Goal: Information Seeking & Learning: Learn about a topic

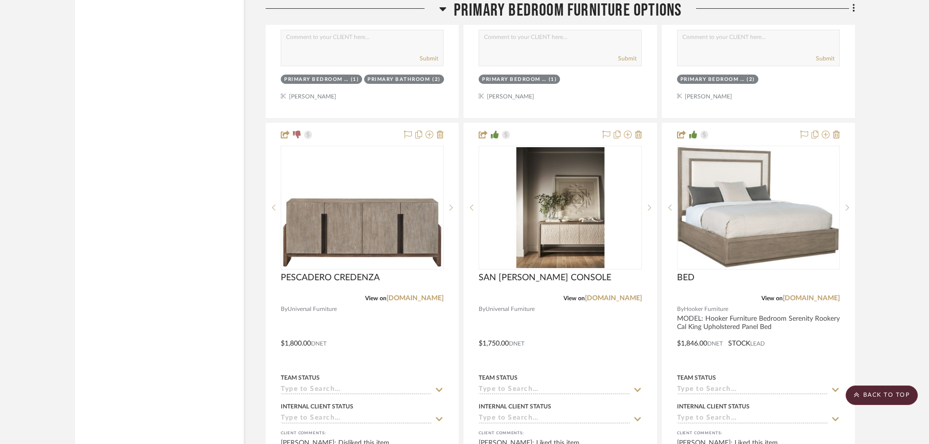
scroll to position [2388, 0]
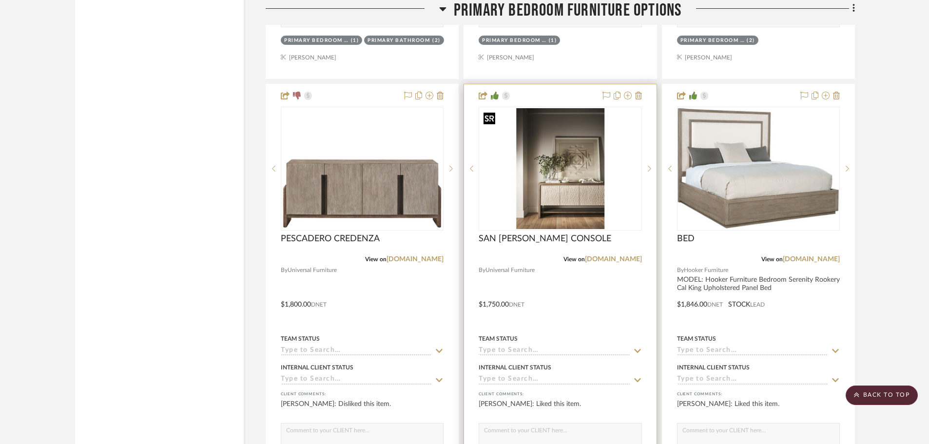
click at [586, 164] on img "0" at bounding box center [560, 168] width 161 height 121
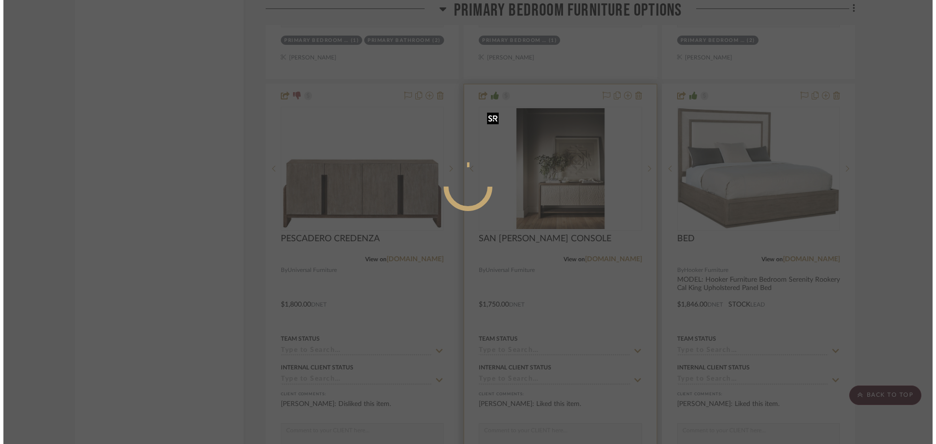
scroll to position [0, 0]
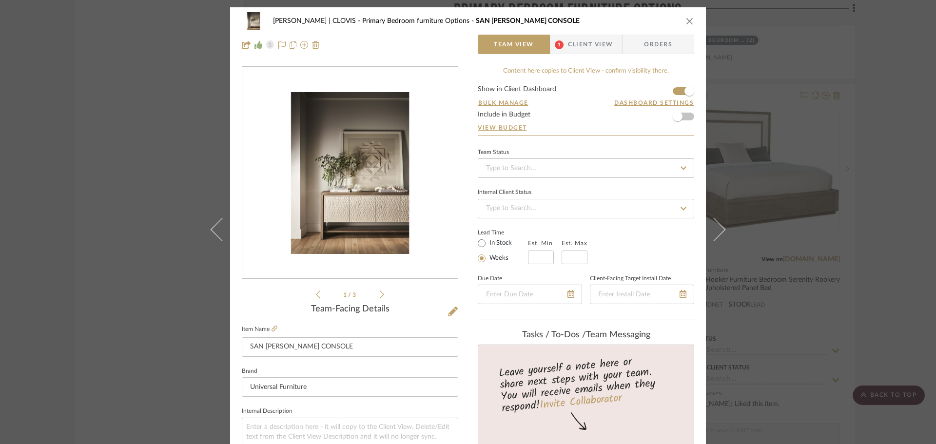
click at [691, 19] on div "[PERSON_NAME] | CLOVIS Primary Bedroom furniture Options SAN [PERSON_NAME] CONS…" at bounding box center [468, 32] width 476 height 51
click at [688, 21] on icon "close" at bounding box center [690, 21] width 8 height 8
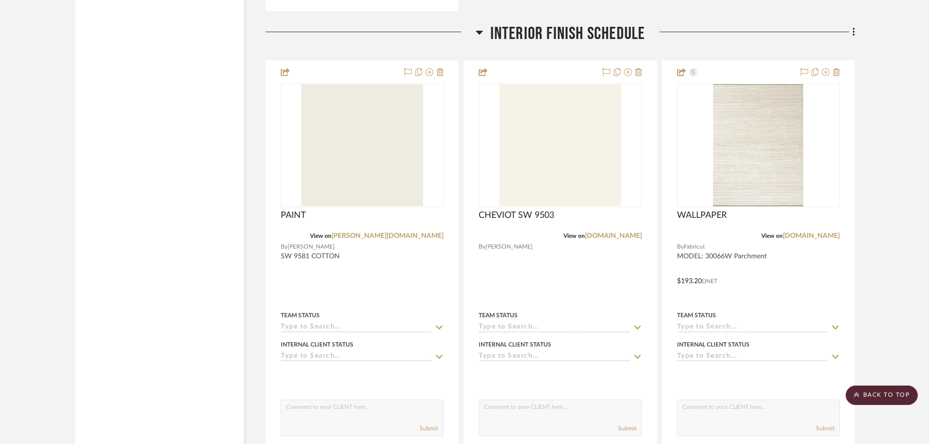
scroll to position [7602, 0]
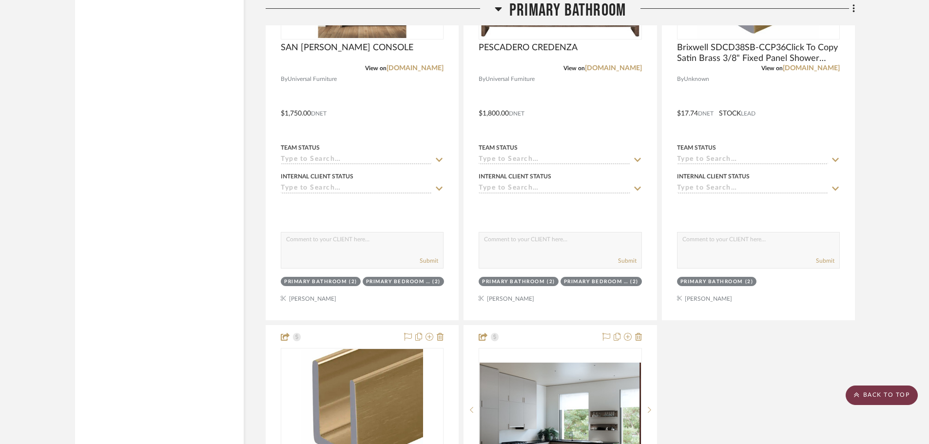
click at [877, 393] on scroll-to-top-button "BACK TO TOP" at bounding box center [882, 394] width 72 height 19
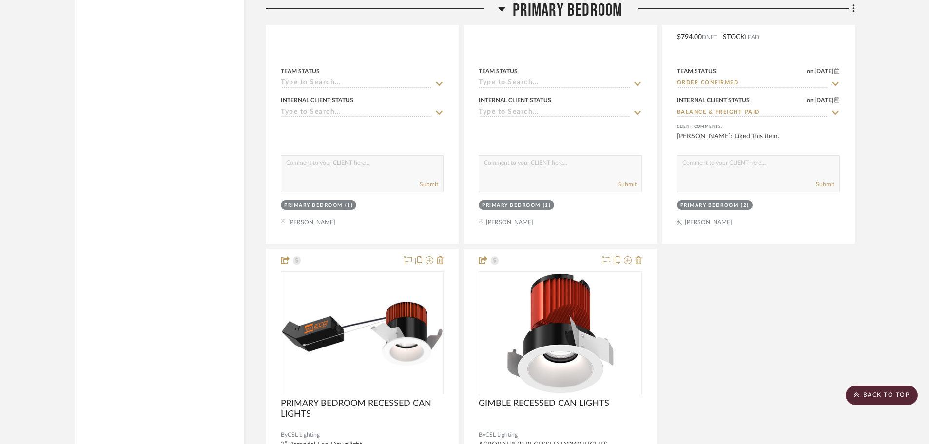
scroll to position [5019, 0]
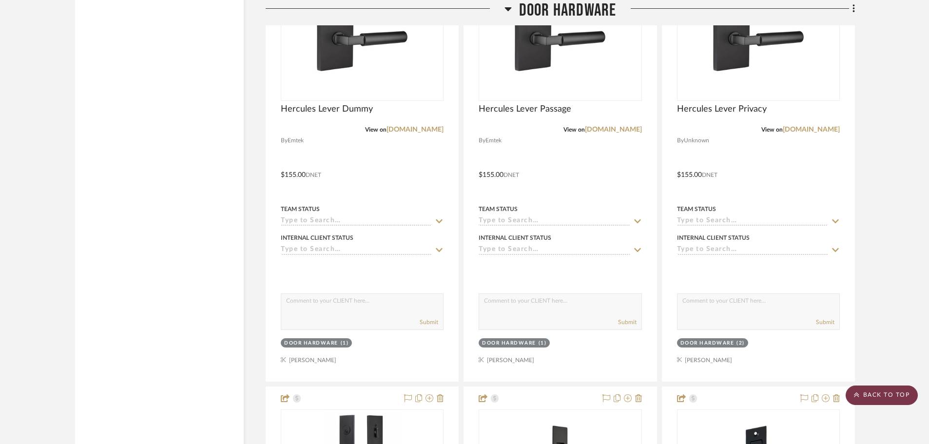
click at [895, 390] on scroll-to-top-button "BACK TO TOP" at bounding box center [882, 394] width 72 height 19
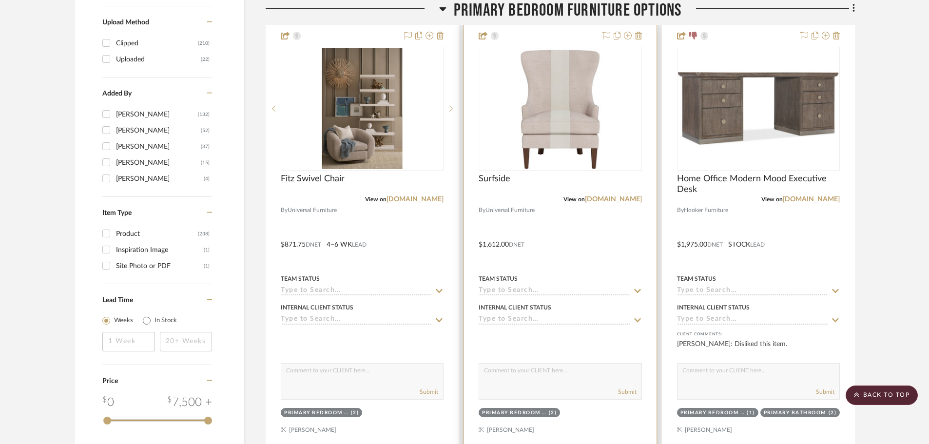
scroll to position [1566, 0]
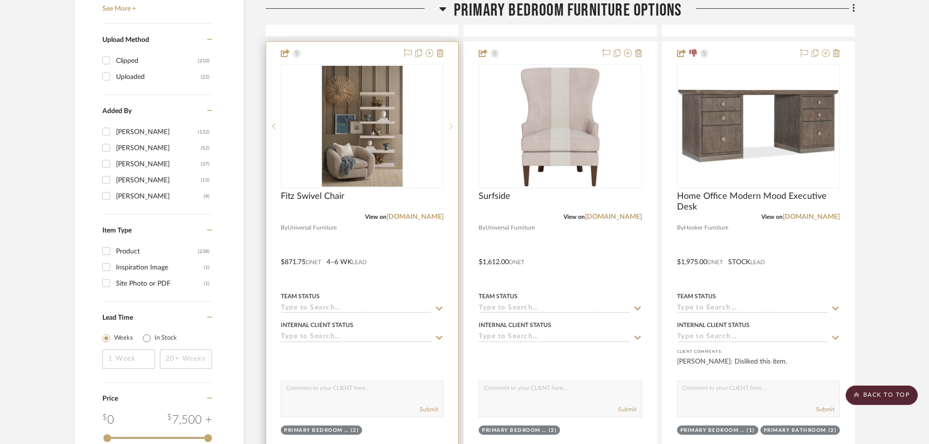
click at [456, 123] on sr-next-btn at bounding box center [450, 126] width 15 height 7
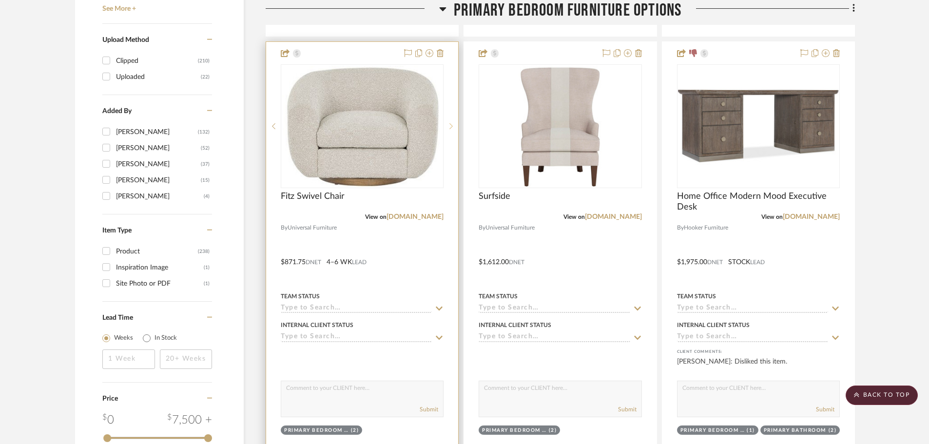
click at [453, 128] on icon at bounding box center [450, 126] width 3 height 7
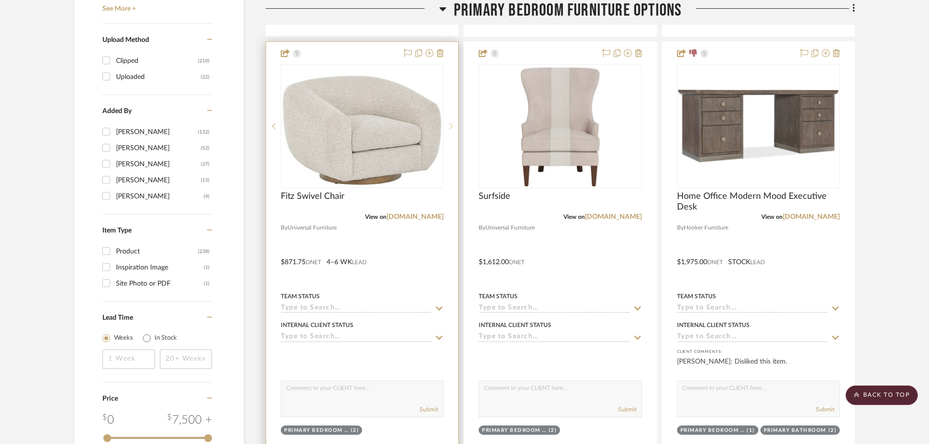
click at [453, 128] on icon at bounding box center [450, 126] width 3 height 7
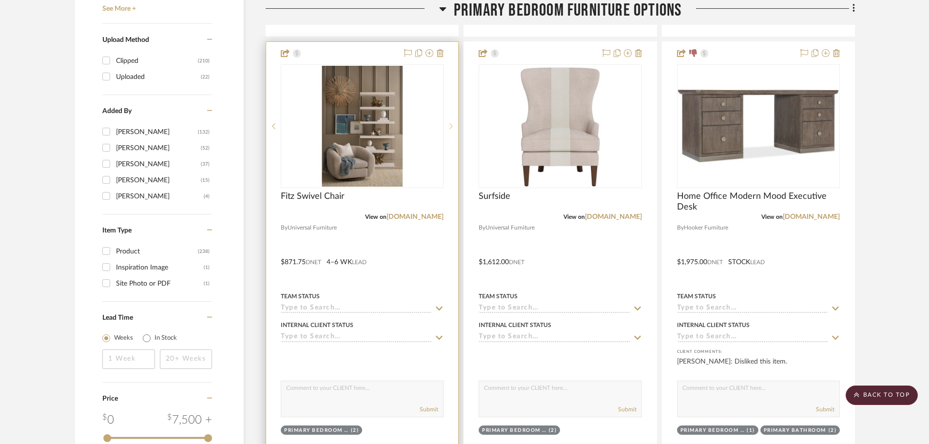
click at [453, 128] on icon at bounding box center [450, 126] width 3 height 7
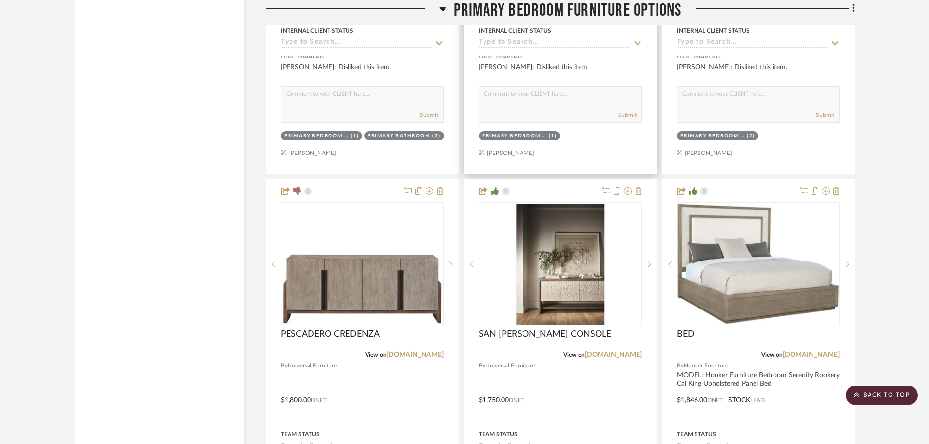
scroll to position [2394, 0]
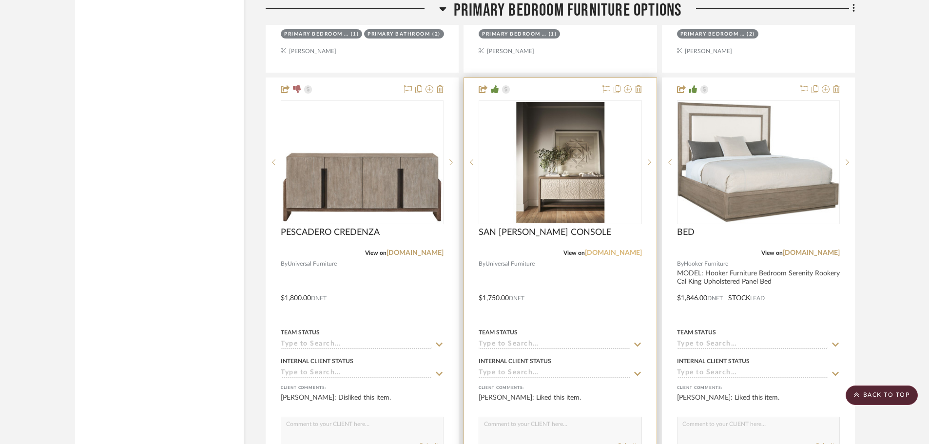
click at [598, 253] on link "[DOMAIN_NAME]" at bounding box center [613, 253] width 57 height 7
click at [521, 237] on span "SAN [PERSON_NAME] CONSOLE" at bounding box center [545, 232] width 133 height 11
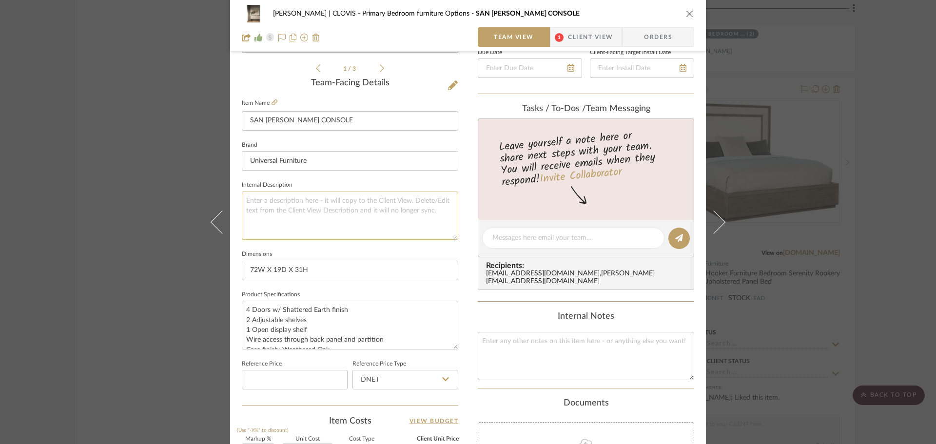
scroll to position [244, 0]
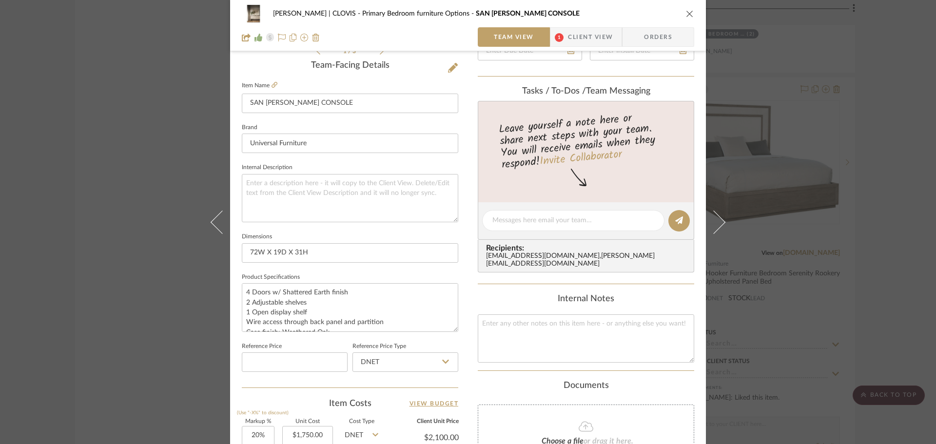
click at [691, 19] on div "[PERSON_NAME] | CLOVIS Primary Bedroom furniture Options SAN [PERSON_NAME] CONS…" at bounding box center [468, 25] width 476 height 51
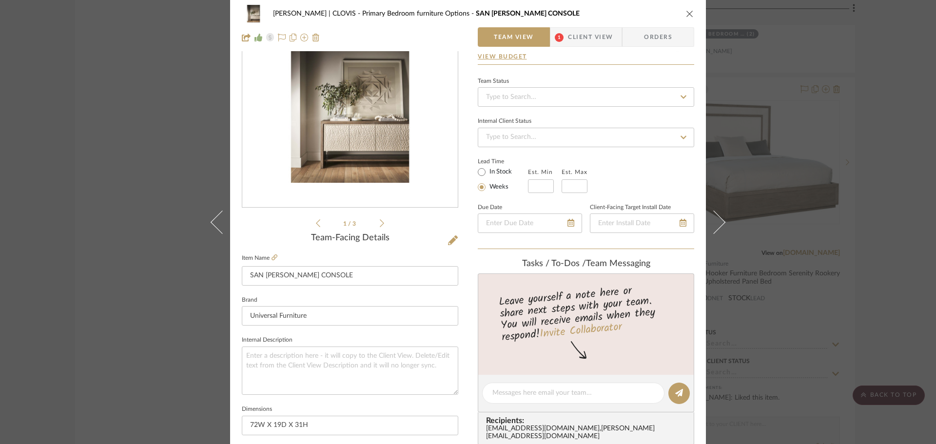
scroll to position [0, 0]
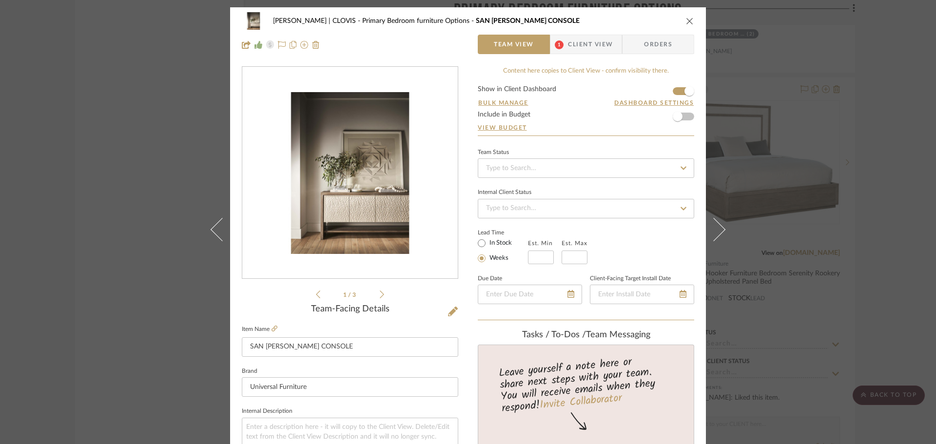
click at [686, 19] on icon "close" at bounding box center [690, 21] width 8 height 8
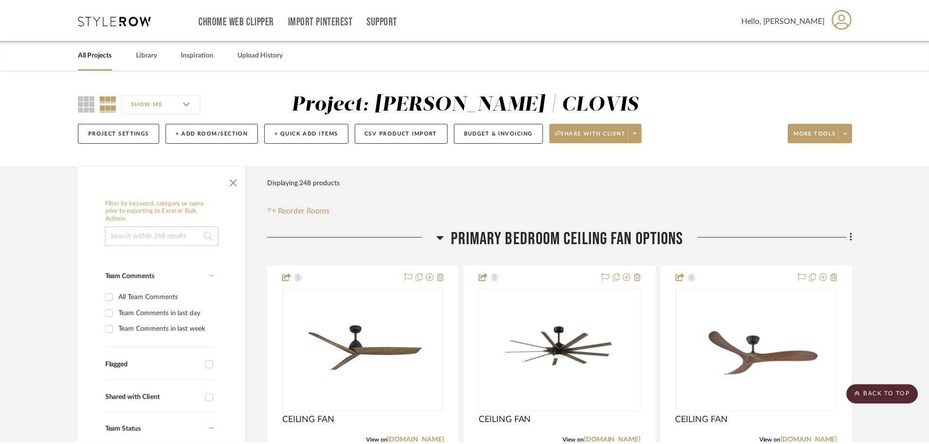
scroll to position [2394, 0]
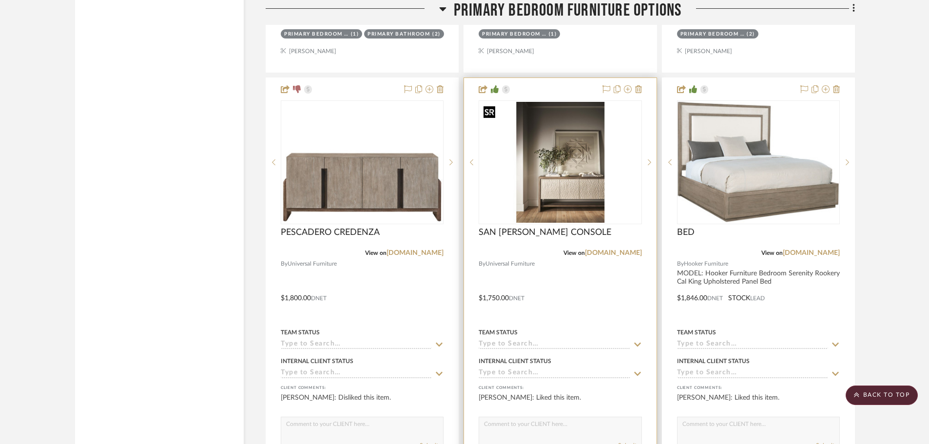
click at [571, 196] on img "0" at bounding box center [560, 162] width 161 height 121
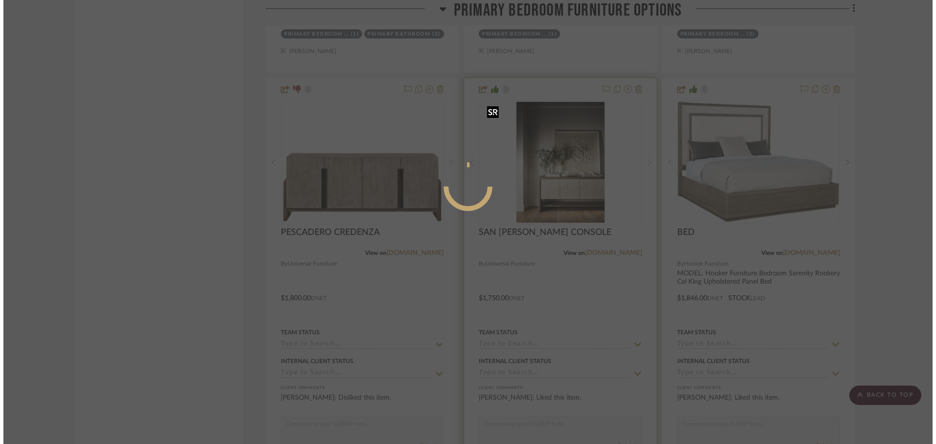
scroll to position [0, 0]
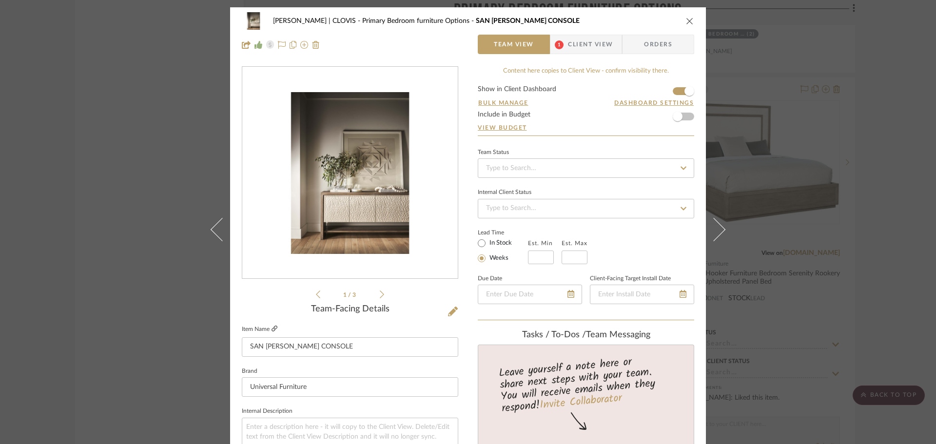
click at [272, 329] on icon at bounding box center [274, 329] width 6 height 6
click at [687, 23] on icon "close" at bounding box center [690, 21] width 8 height 8
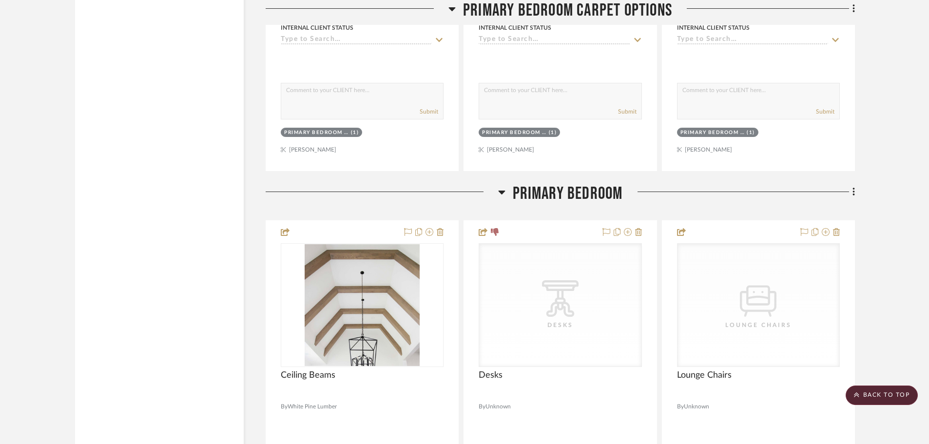
scroll to position [4240, 0]
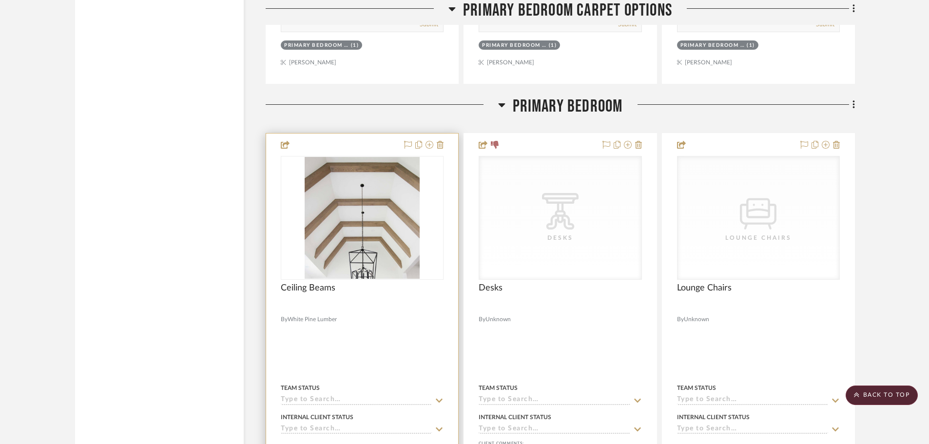
click at [352, 199] on img "0" at bounding box center [362, 218] width 115 height 122
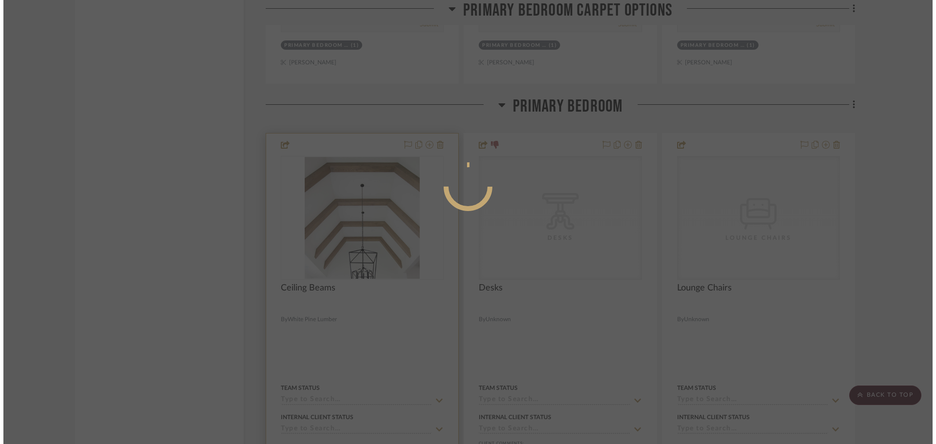
scroll to position [0, 0]
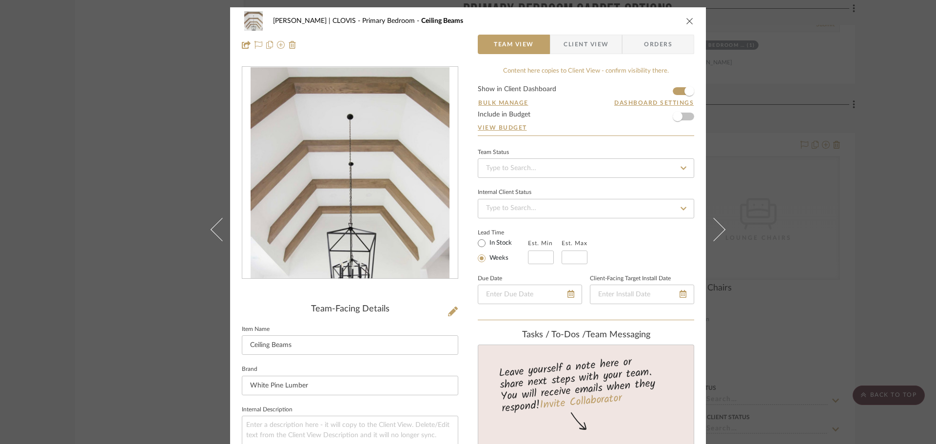
click at [690, 24] on icon "close" at bounding box center [690, 21] width 8 height 8
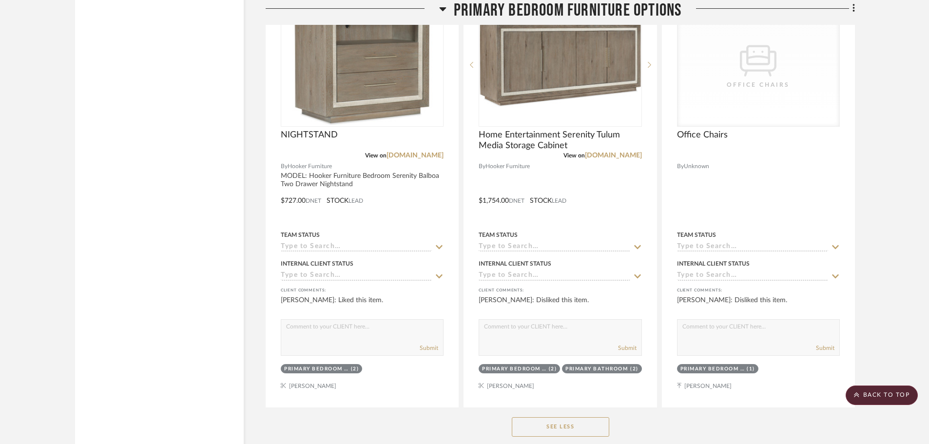
scroll to position [3216, 0]
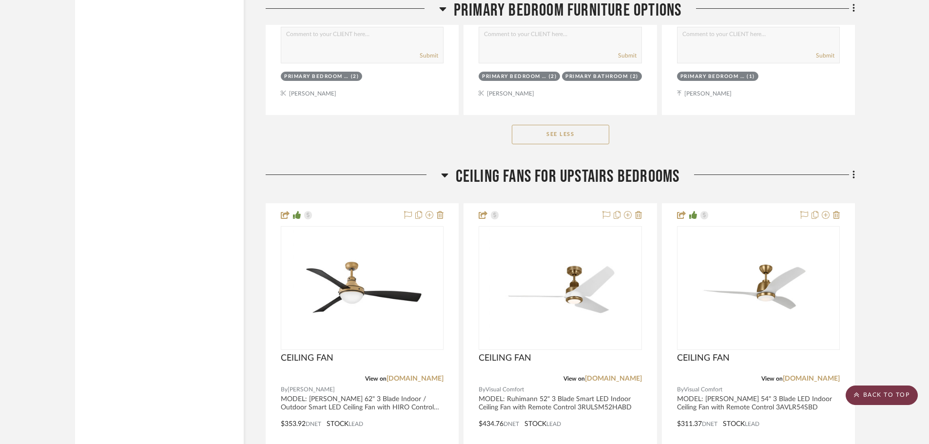
click at [892, 394] on scroll-to-top-button "BACK TO TOP" at bounding box center [882, 394] width 72 height 19
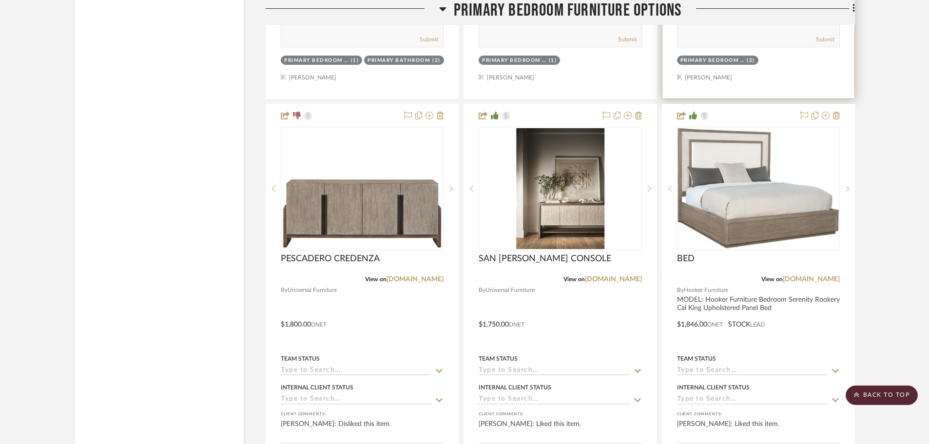
scroll to position [2344, 0]
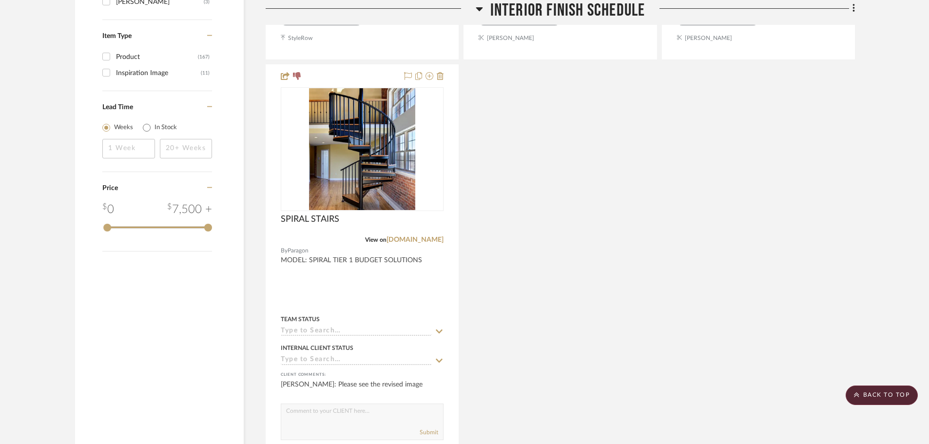
scroll to position [1559, 0]
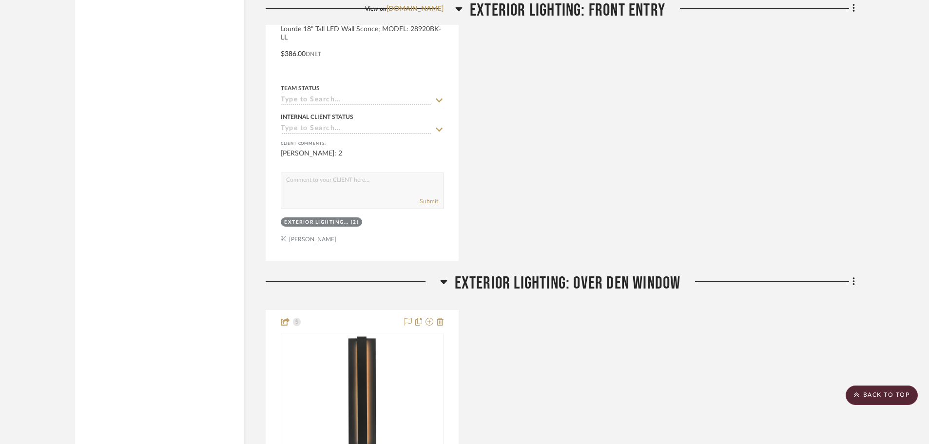
scroll to position [5853, 0]
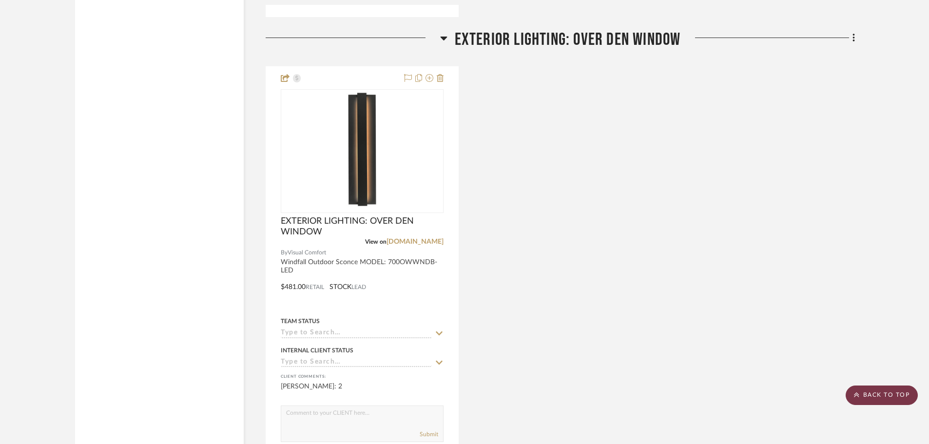
click at [858, 394] on icon at bounding box center [856, 395] width 5 height 6
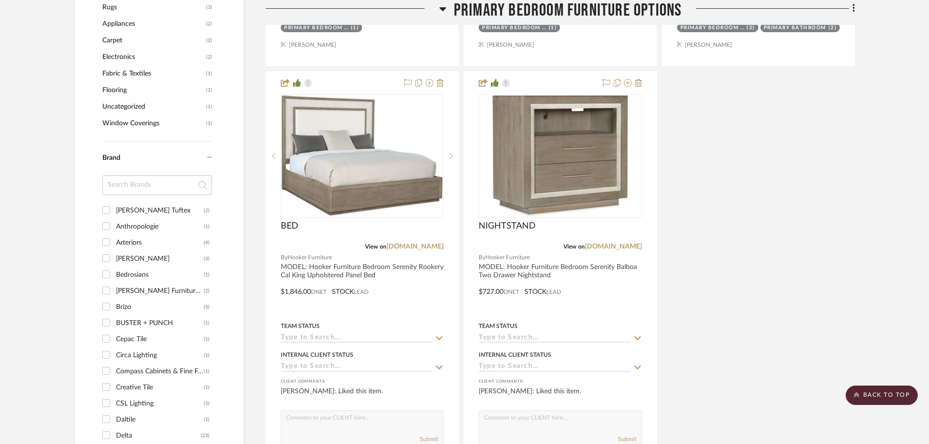
scroll to position [1121, 0]
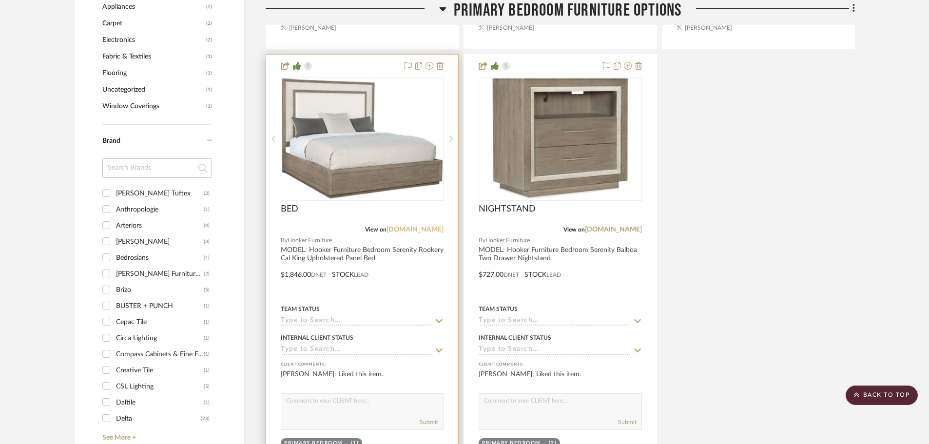
click at [434, 231] on link "[DOMAIN_NAME]" at bounding box center [414, 229] width 57 height 7
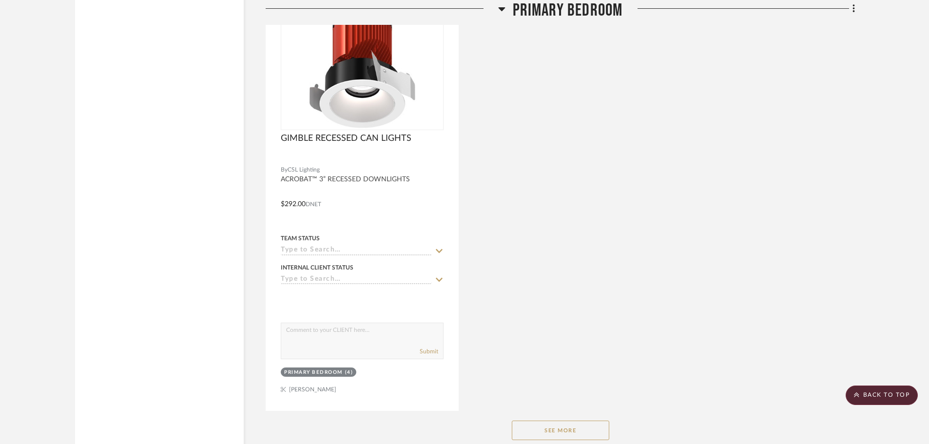
scroll to position [3606, 0]
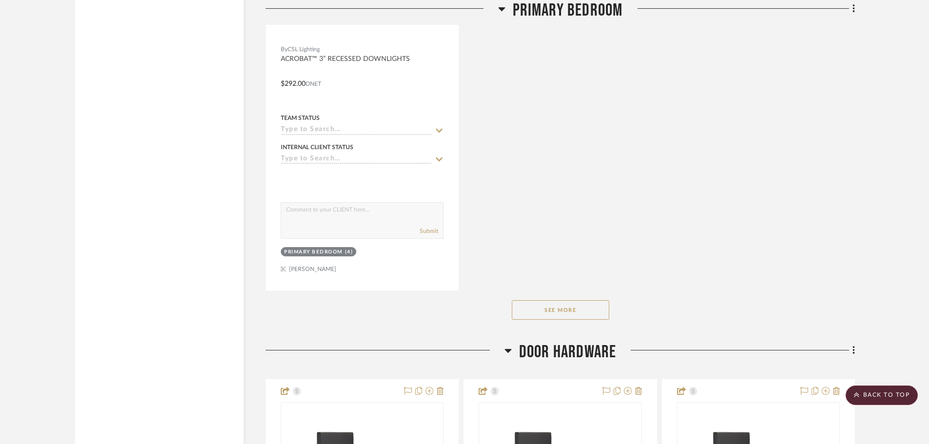
click at [594, 309] on button "See More" at bounding box center [560, 309] width 97 height 19
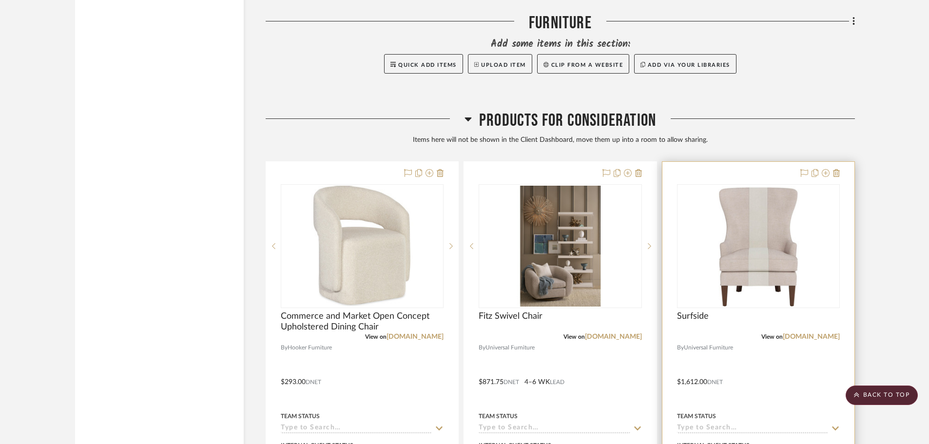
scroll to position [20281, 0]
